Goal: Information Seeking & Learning: Find specific fact

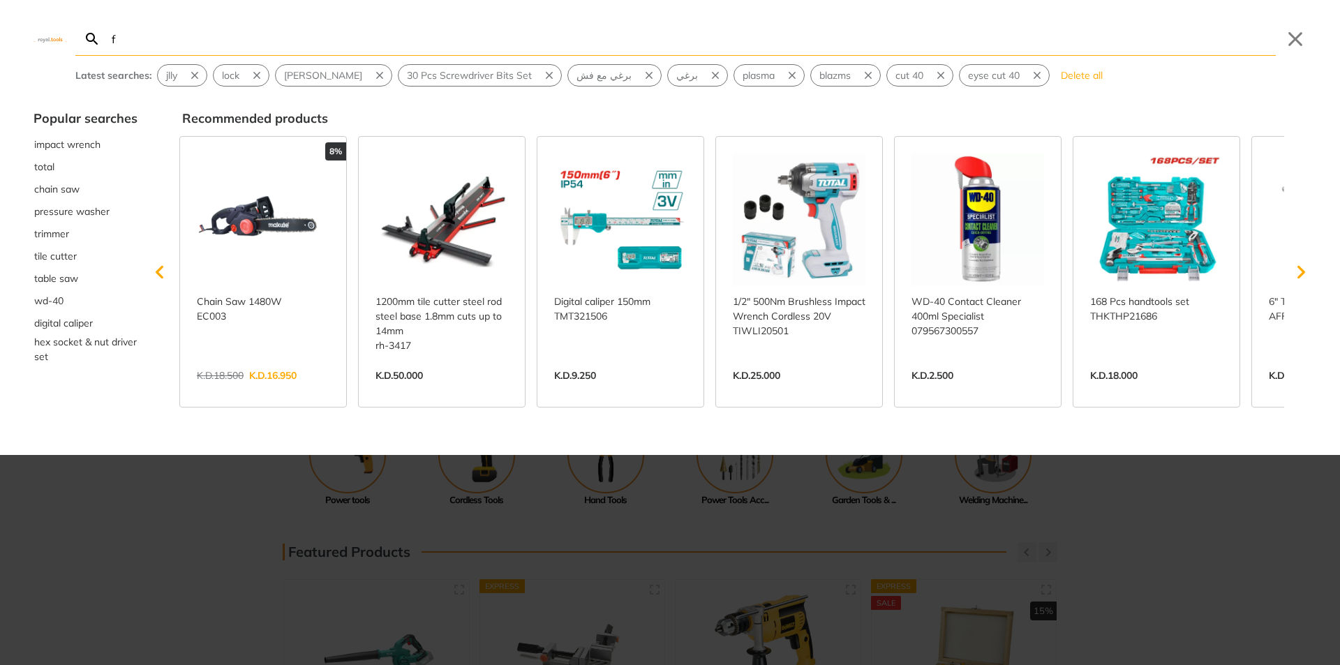
type input "f"
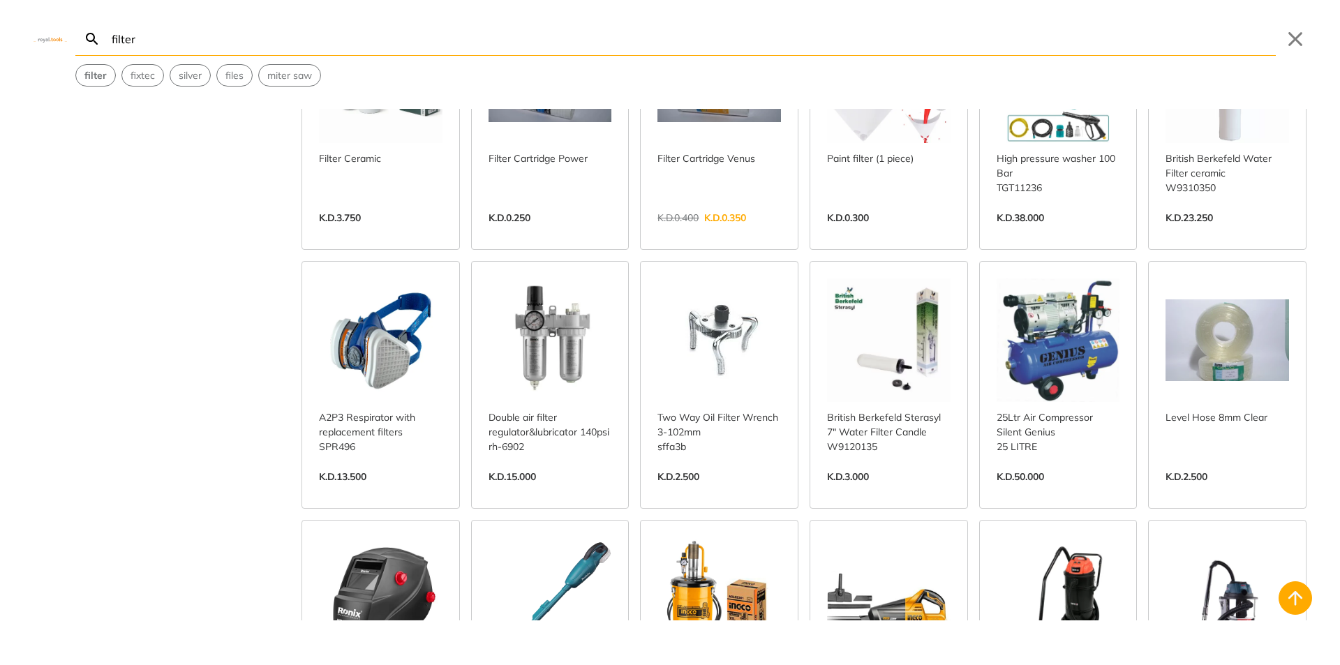
scroll to position [489, 0]
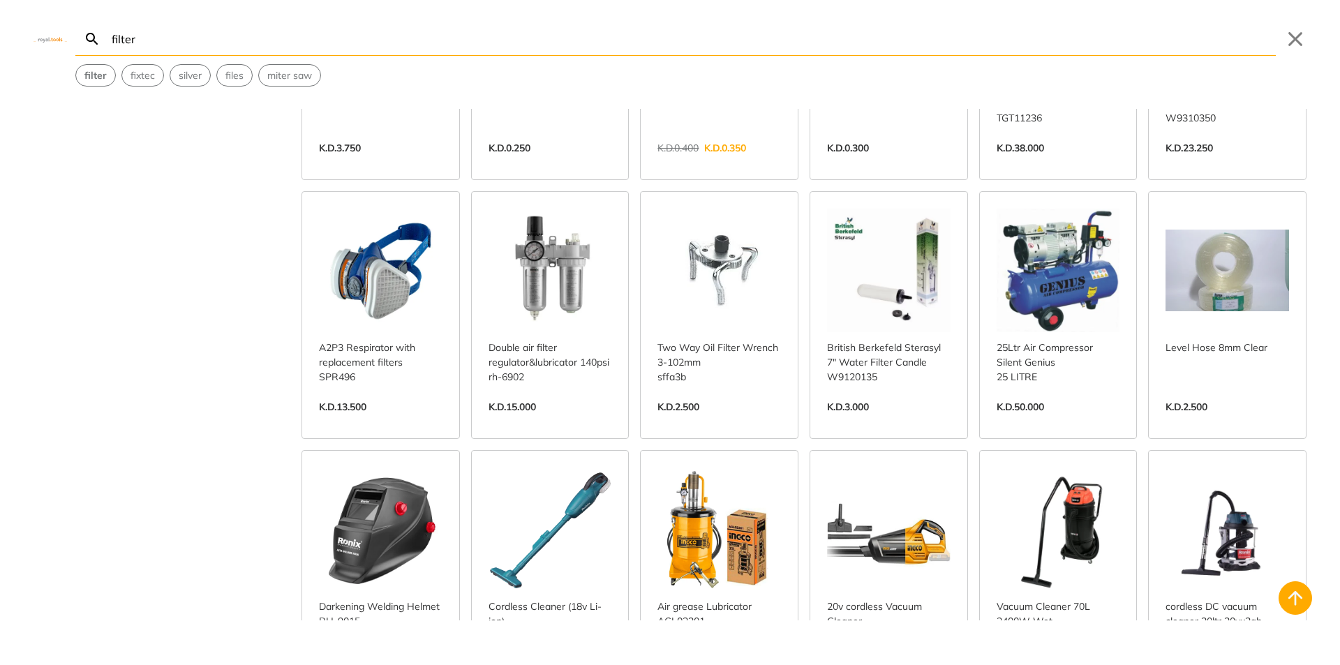
type input "filter"
click at [886, 422] on link "View more →" at bounding box center [889, 422] width 124 height 0
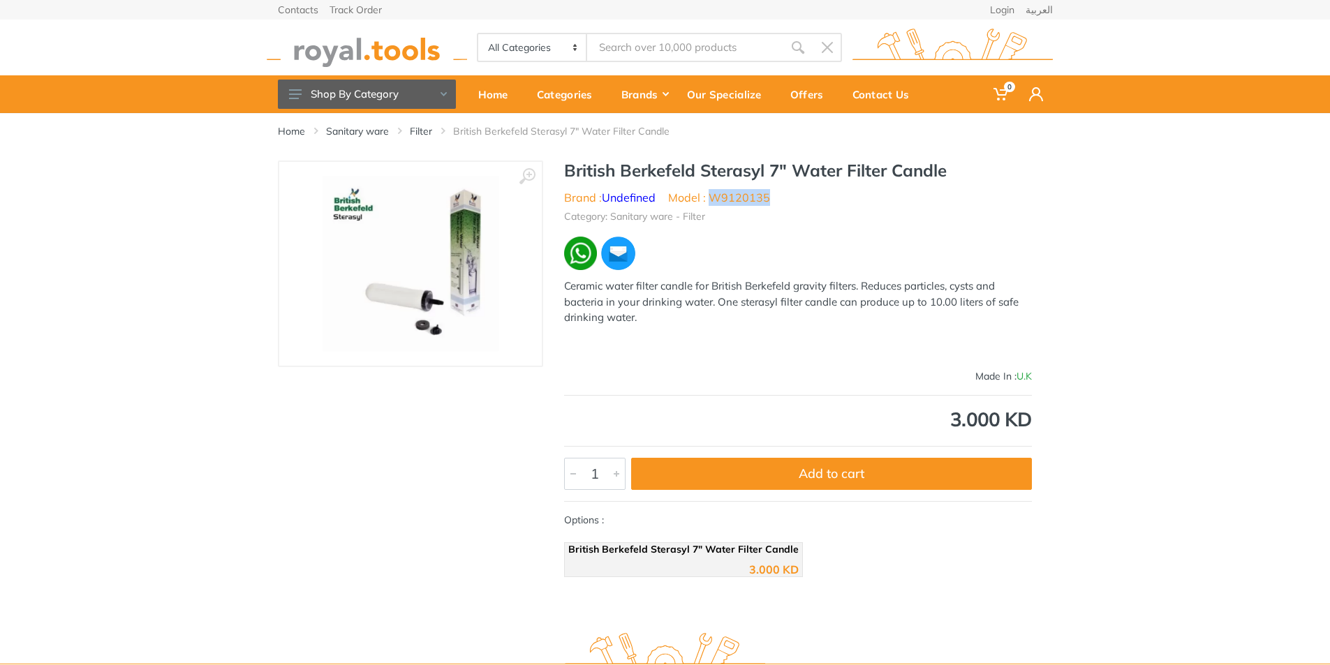
drag, startPoint x: 767, startPoint y: 200, endPoint x: 713, endPoint y: 201, distance: 54.4
click at [713, 201] on li "Model : W9120135" at bounding box center [719, 197] width 102 height 17
copy li "W9120135"
type input "filter"
